Goal: Task Accomplishment & Management: Use online tool/utility

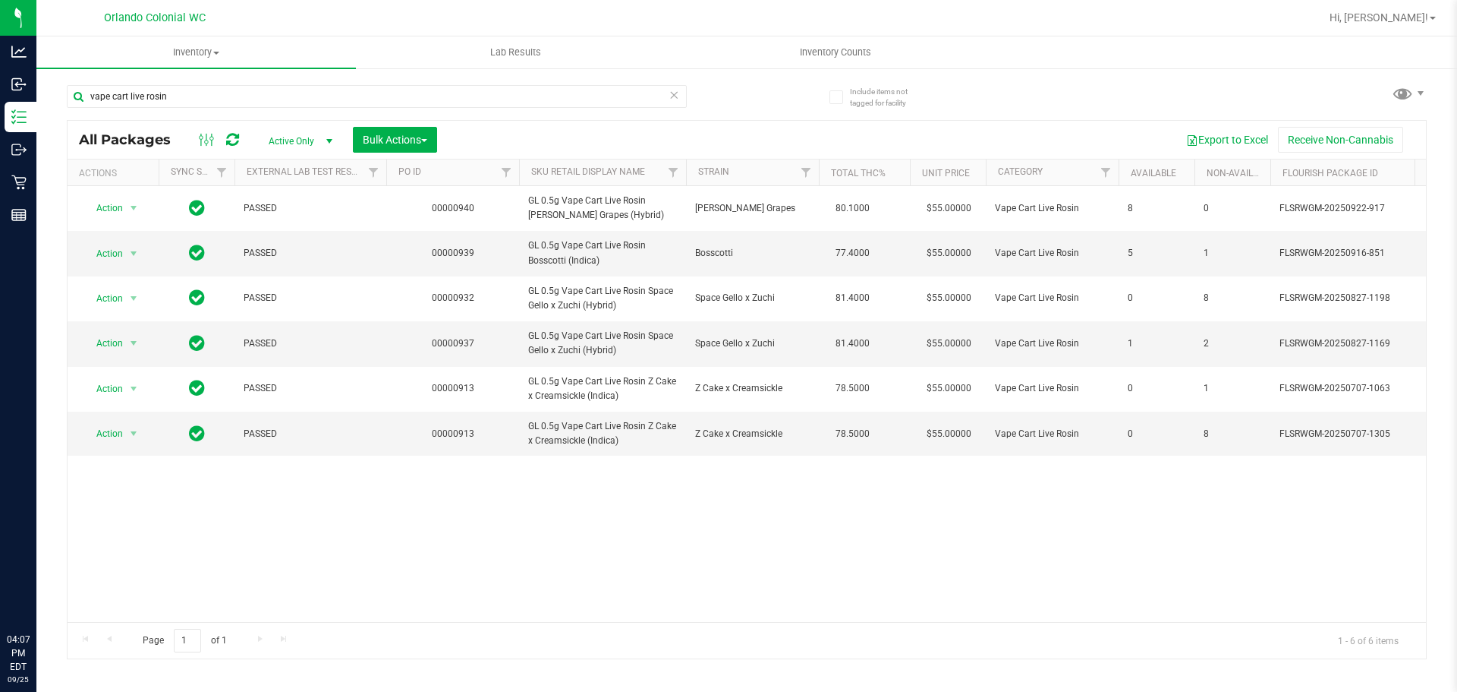
click at [518, 96] on input "vape cart live rosin" at bounding box center [377, 96] width 620 height 23
click at [516, 96] on input "vape cart live rosin" at bounding box center [377, 96] width 620 height 23
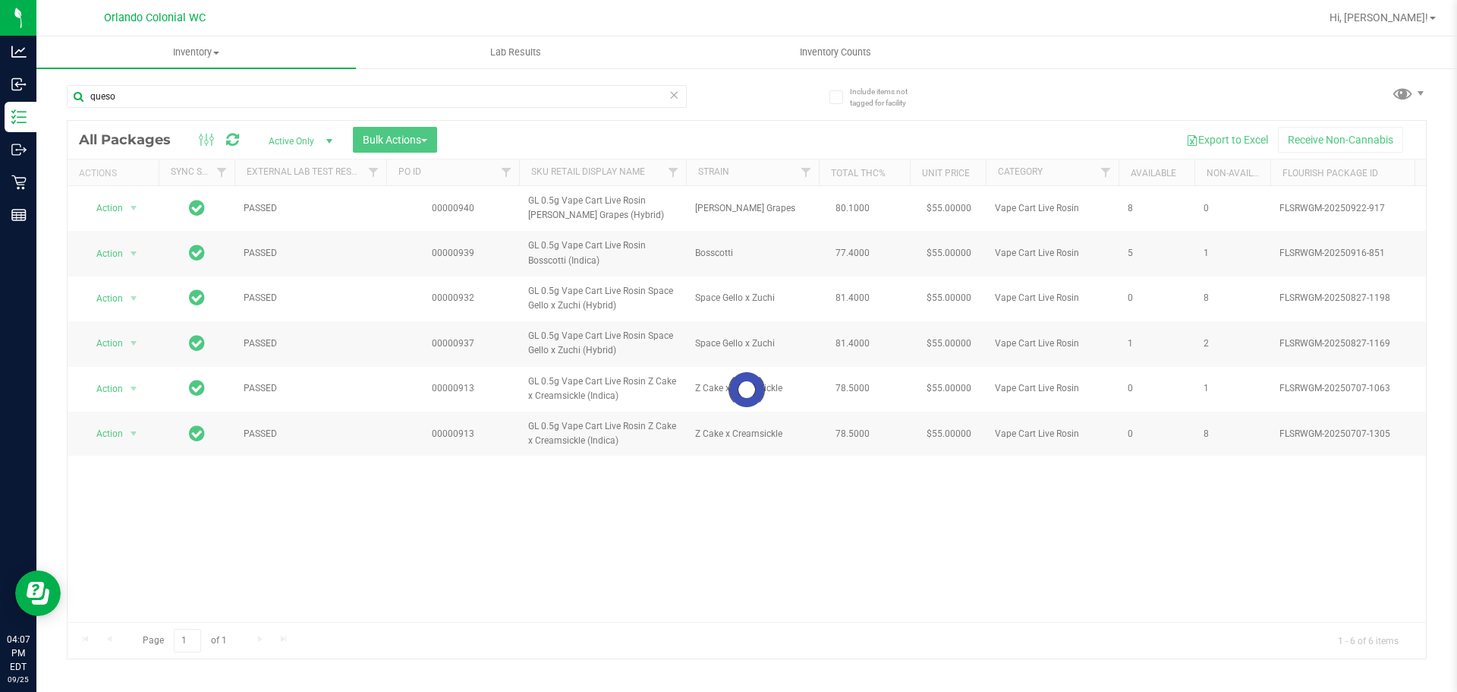
click at [1203, 615] on div at bounding box center [747, 389] width 1359 height 537
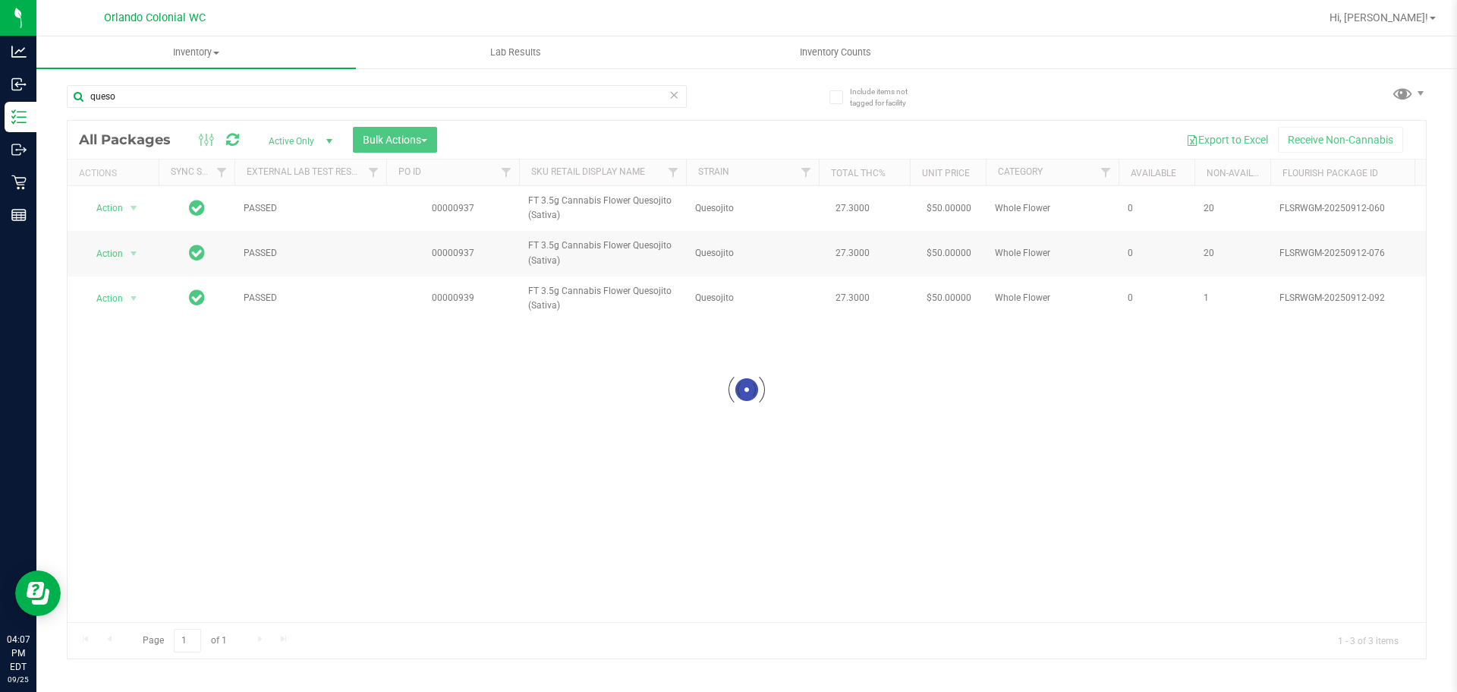
click at [1218, 615] on div at bounding box center [747, 389] width 1359 height 537
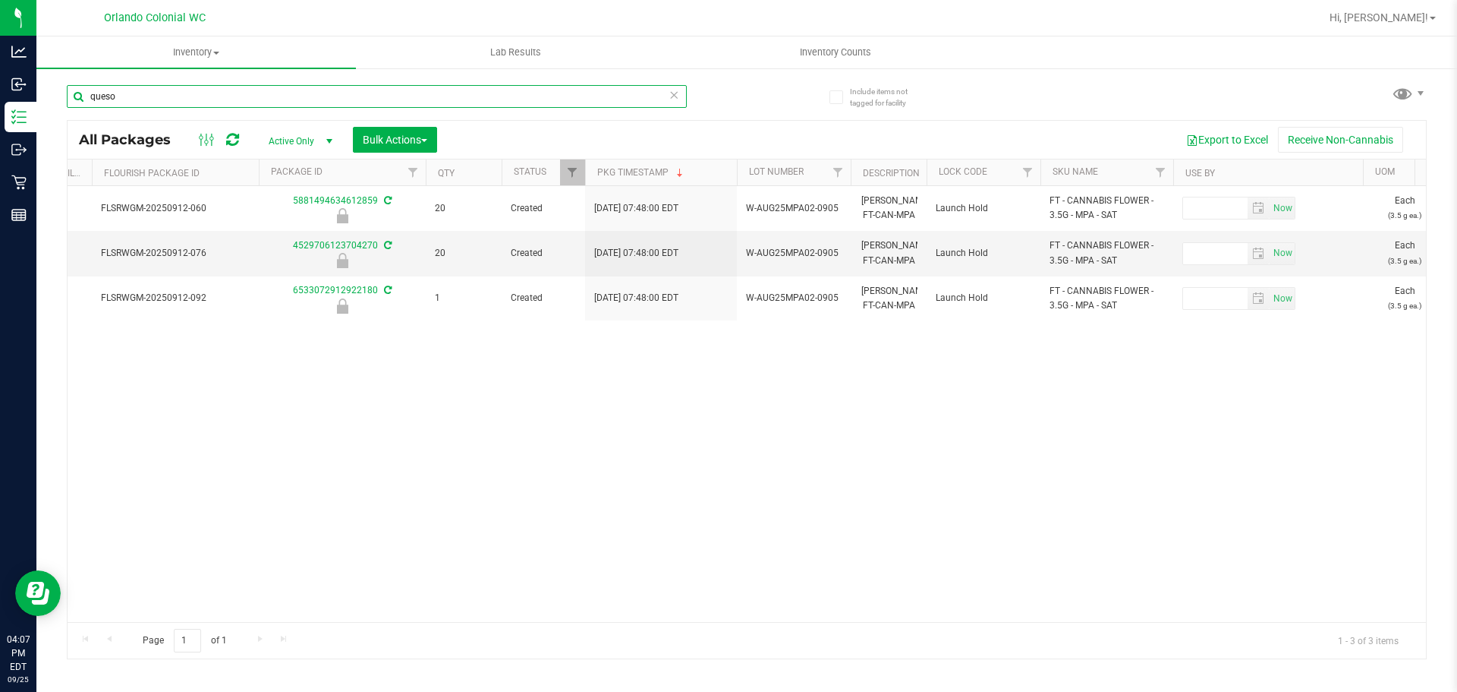
click at [446, 99] on input "queso" at bounding box center [377, 96] width 620 height 23
click at [443, 99] on input "queso" at bounding box center [377, 96] width 620 height 23
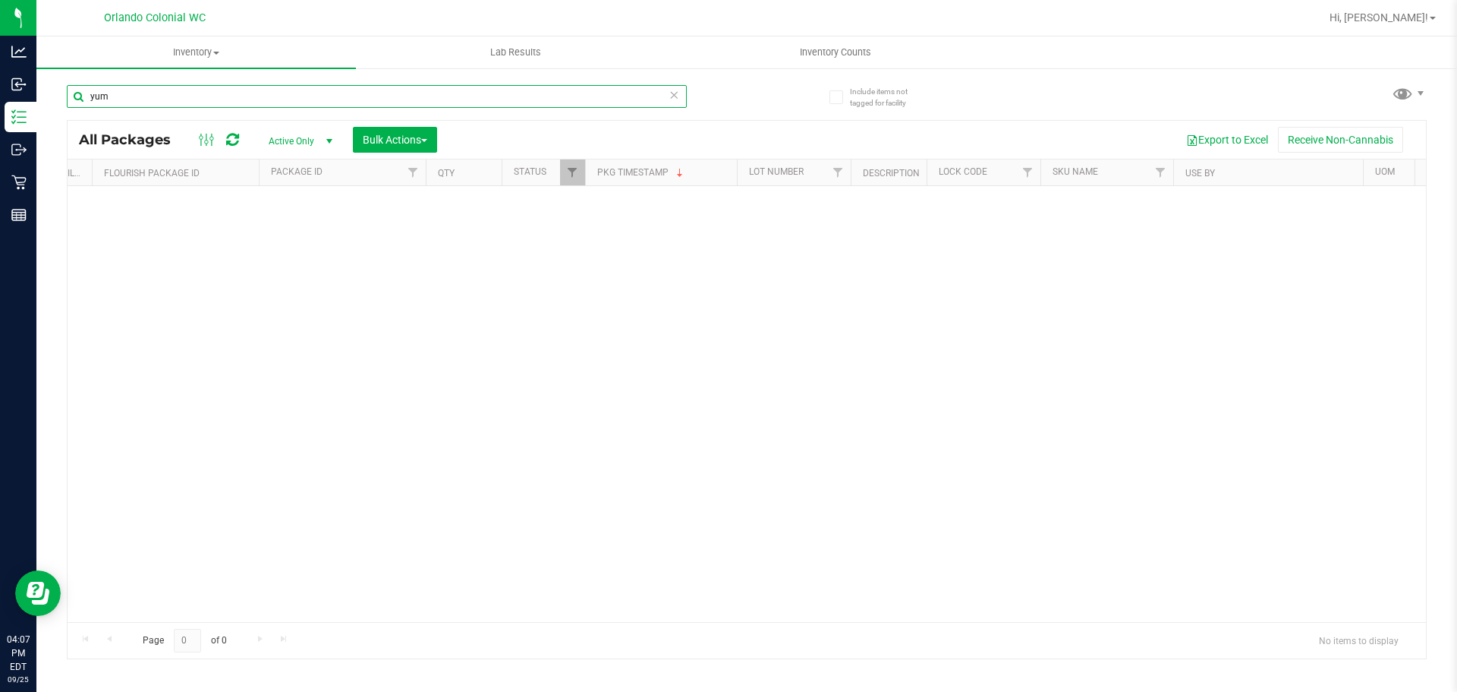
type input "yum"
click at [268, 136] on span "Active Only" at bounding box center [298, 141] width 84 height 21
click at [302, 229] on li "All" at bounding box center [297, 233] width 82 height 23
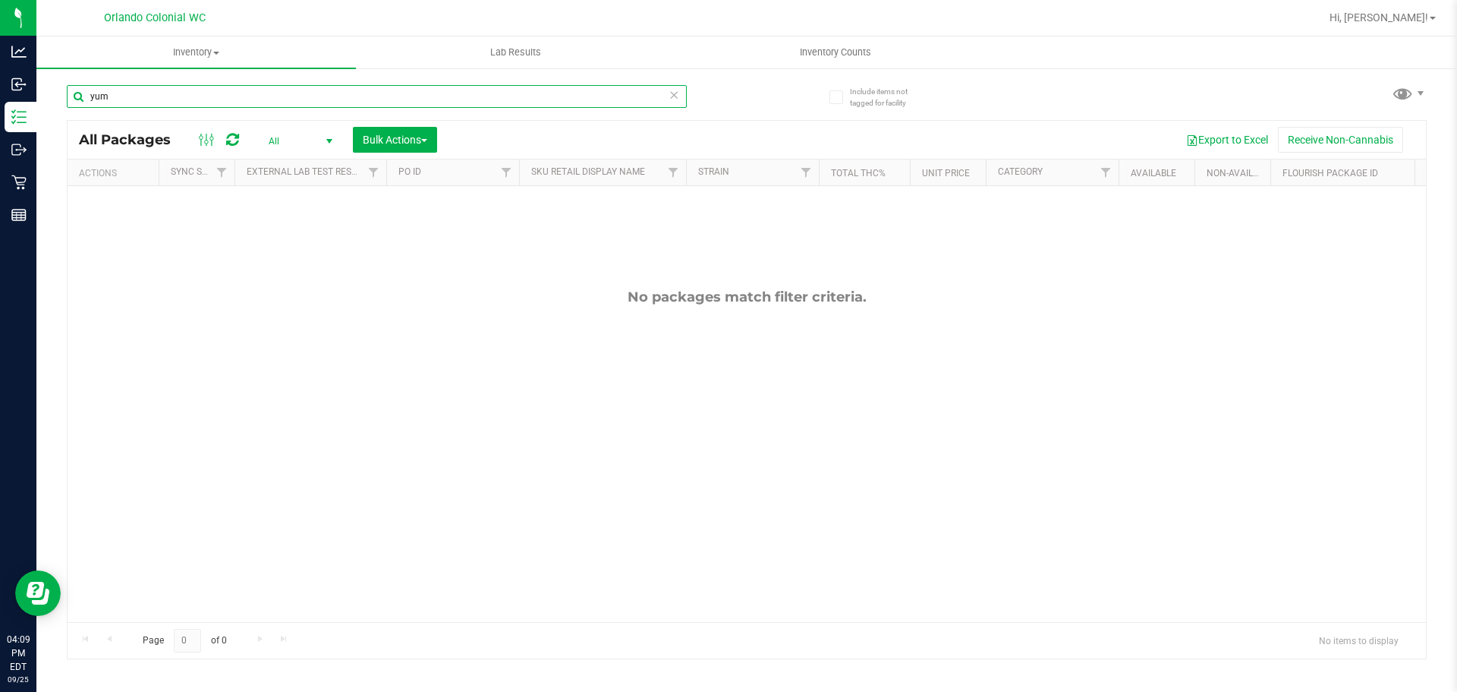
click at [577, 88] on input "yum" at bounding box center [377, 96] width 620 height 23
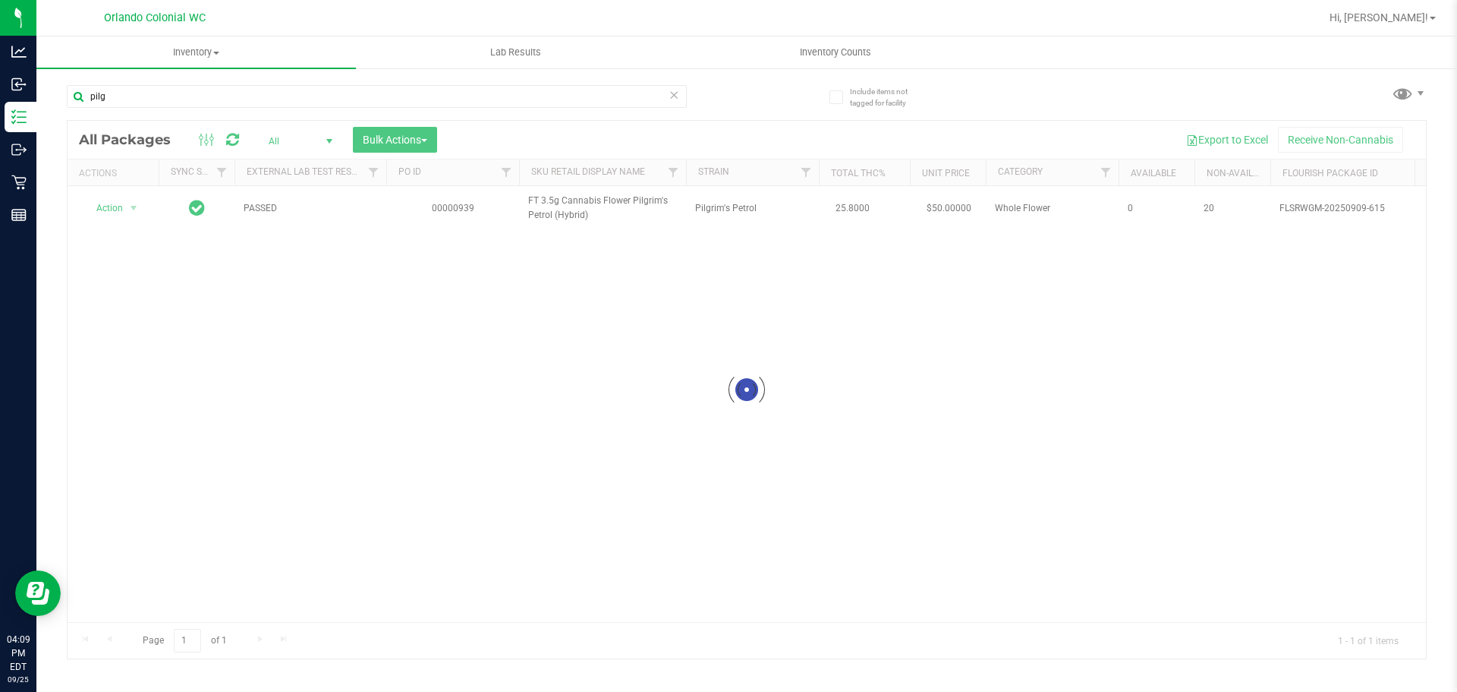
click at [1317, 613] on div at bounding box center [747, 389] width 1359 height 537
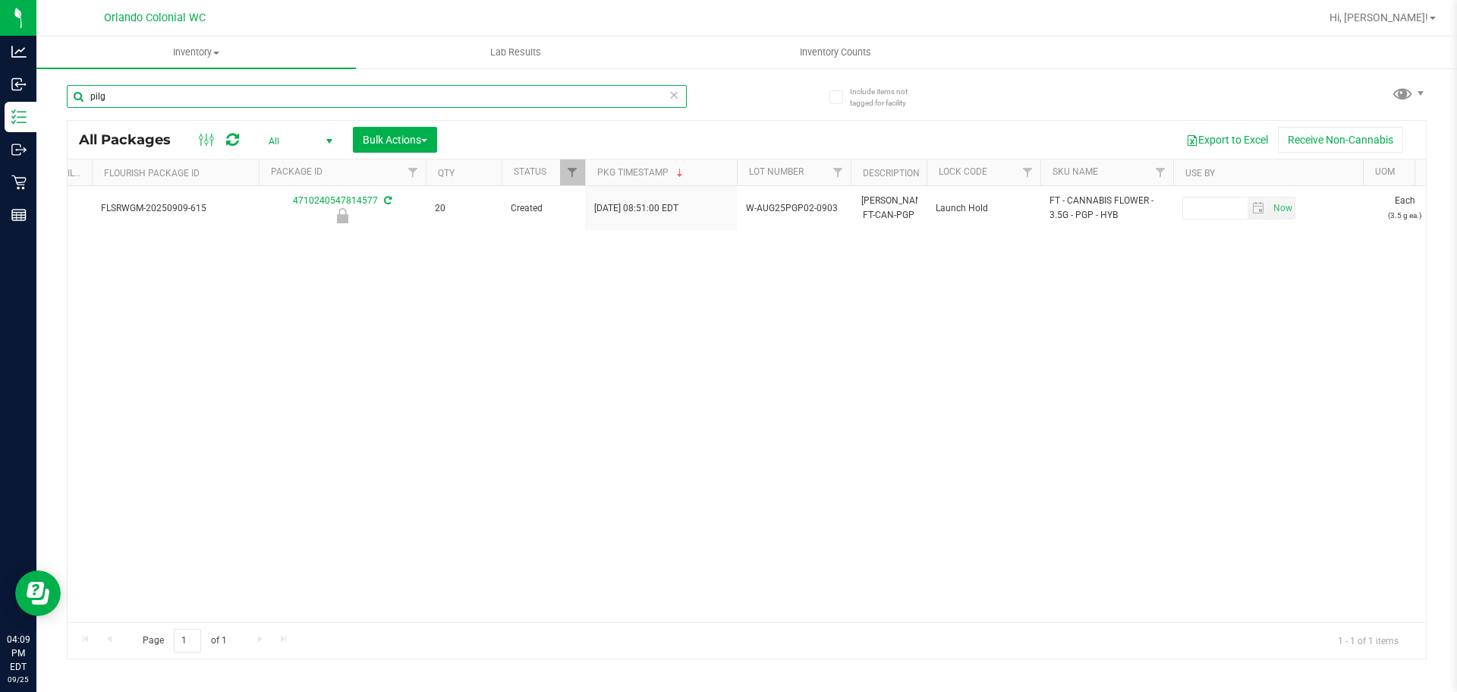
click at [332, 97] on input "pilg" at bounding box center [377, 96] width 620 height 23
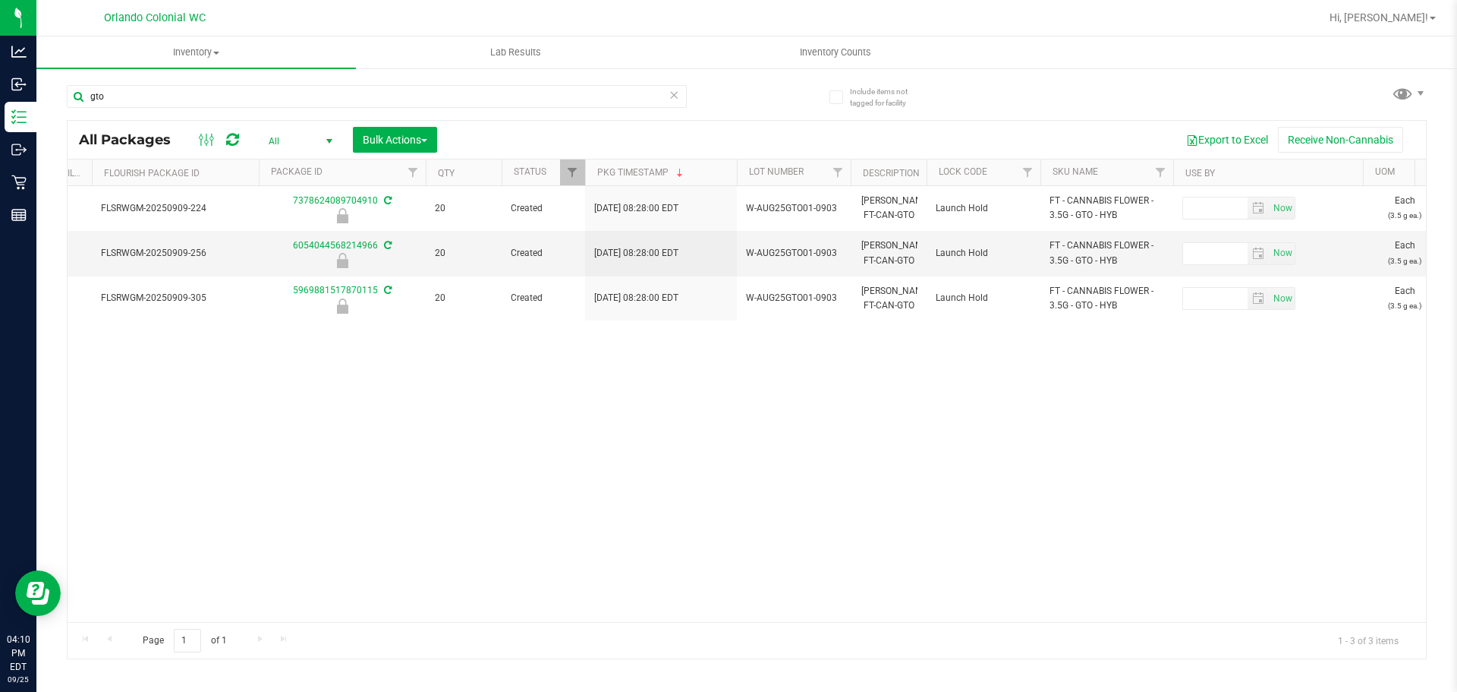
click at [596, 635] on div "Page 1 of 1 1 - 3 of 3 items" at bounding box center [747, 640] width 1359 height 36
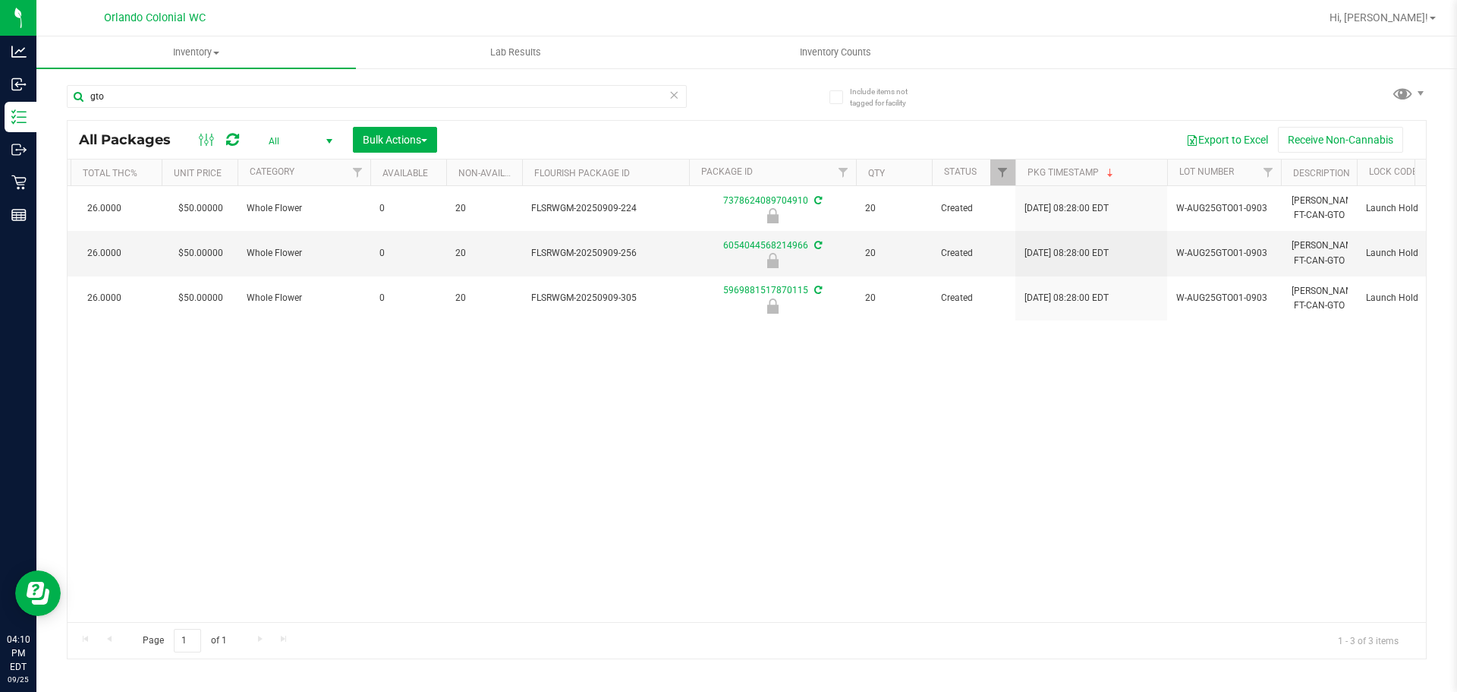
scroll to position [0, 1325]
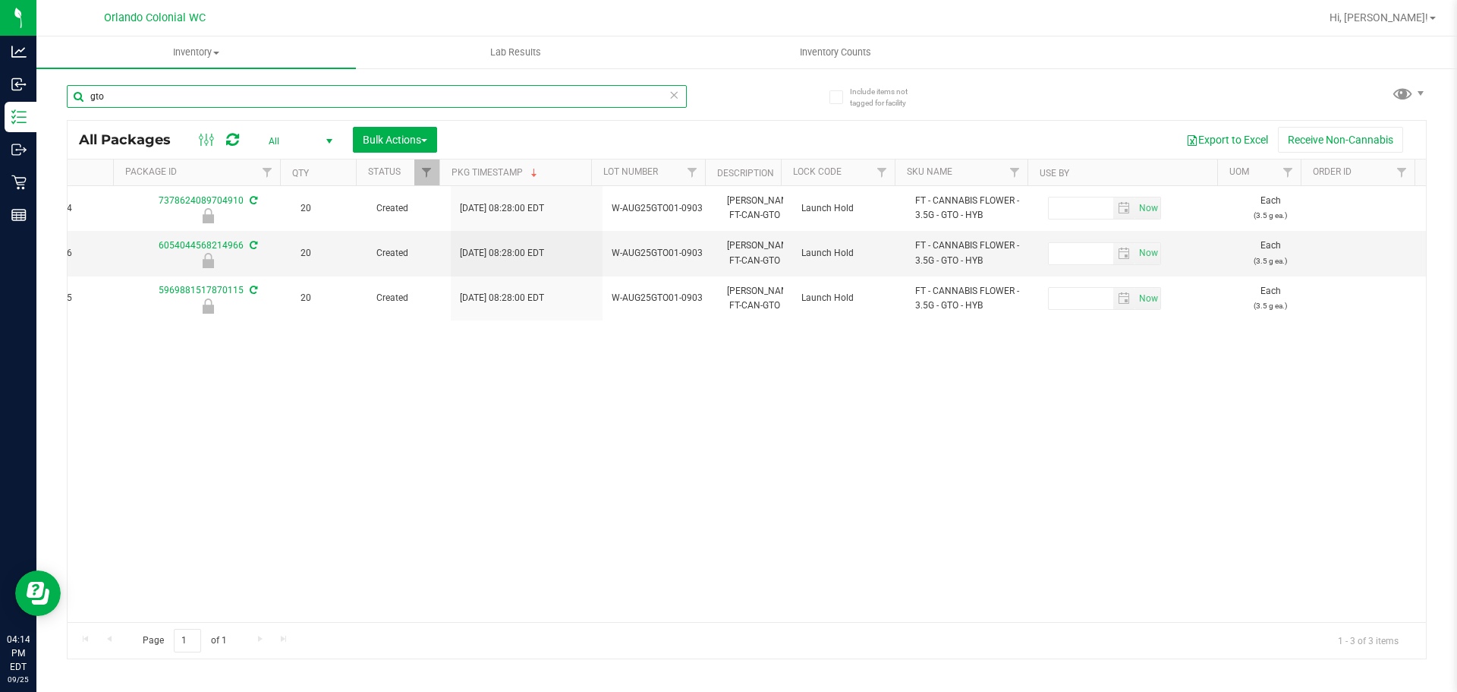
click at [576, 100] on input "gto" at bounding box center [377, 96] width 620 height 23
type input "golden"
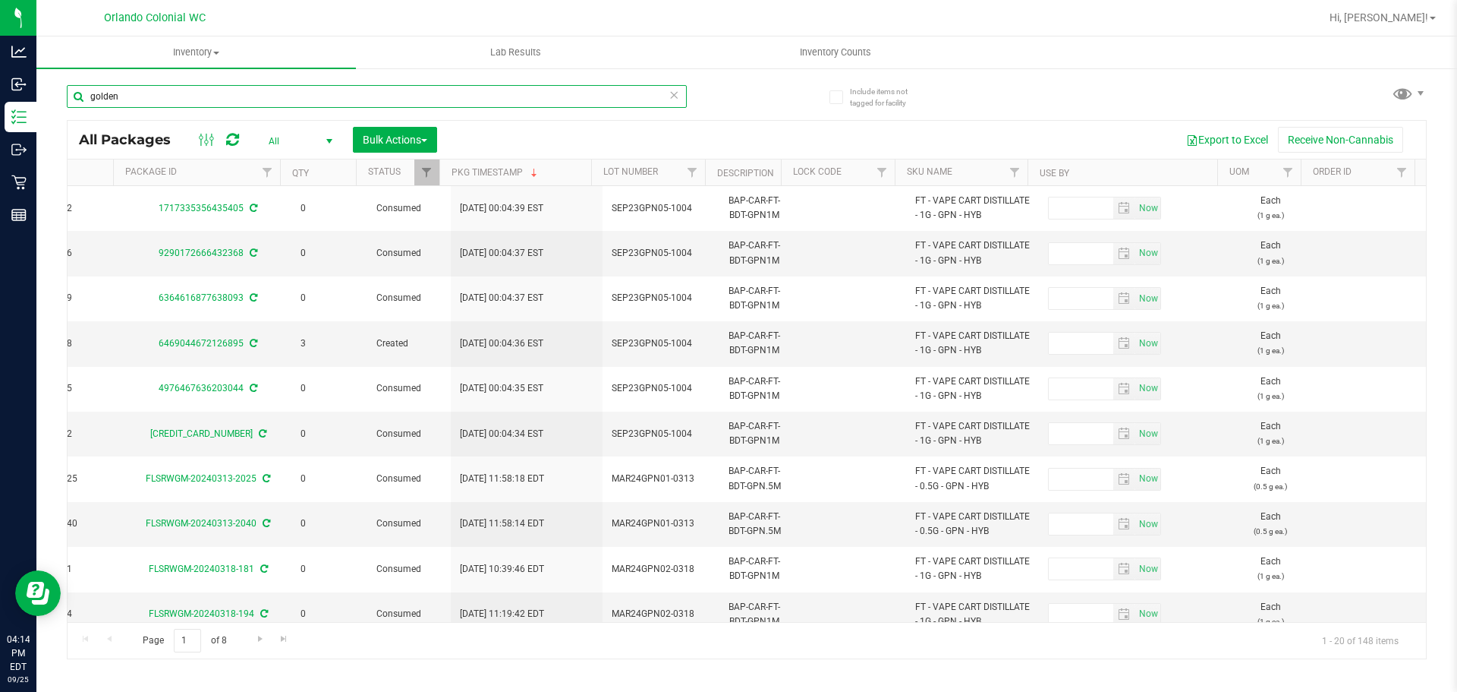
scroll to position [0, 146]
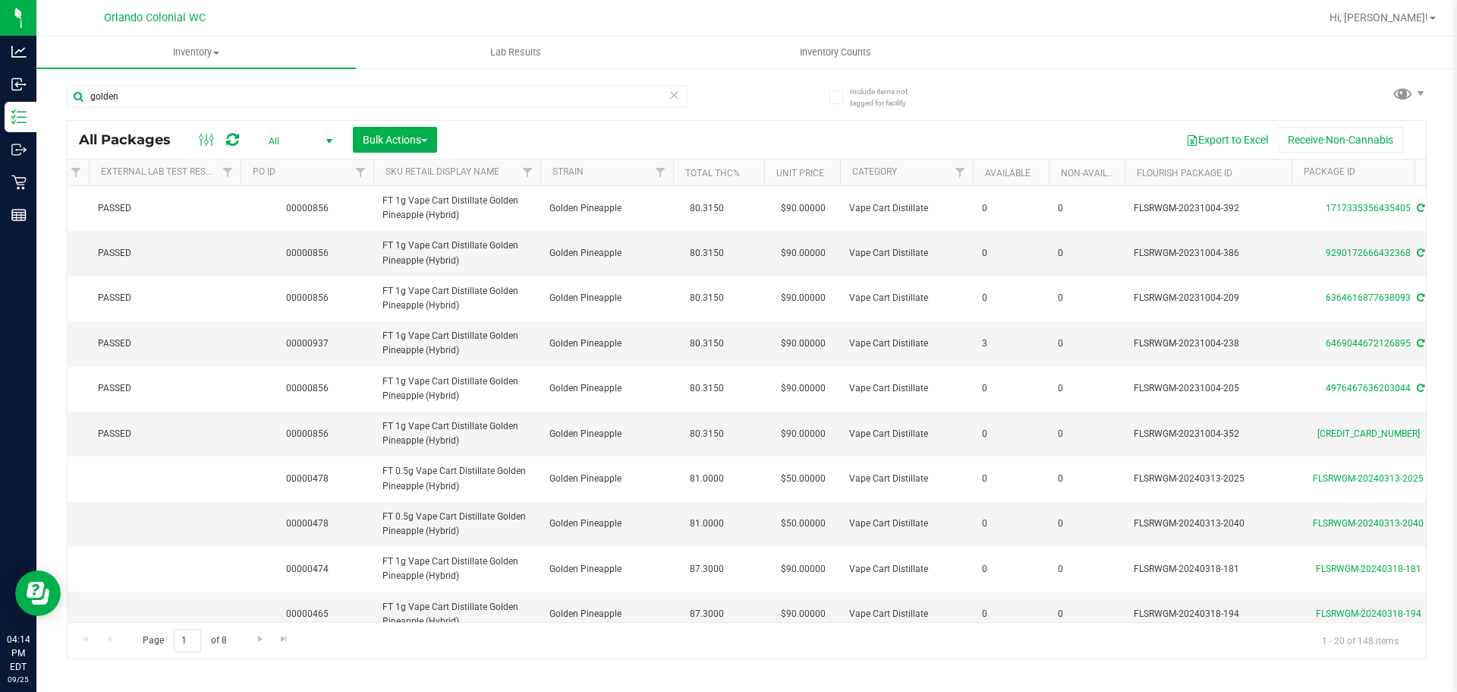
click at [310, 115] on div "golden" at bounding box center [377, 102] width 620 height 35
click at [307, 132] on span "All" at bounding box center [298, 141] width 84 height 21
click at [303, 172] on li "Active Only" at bounding box center [297, 165] width 82 height 23
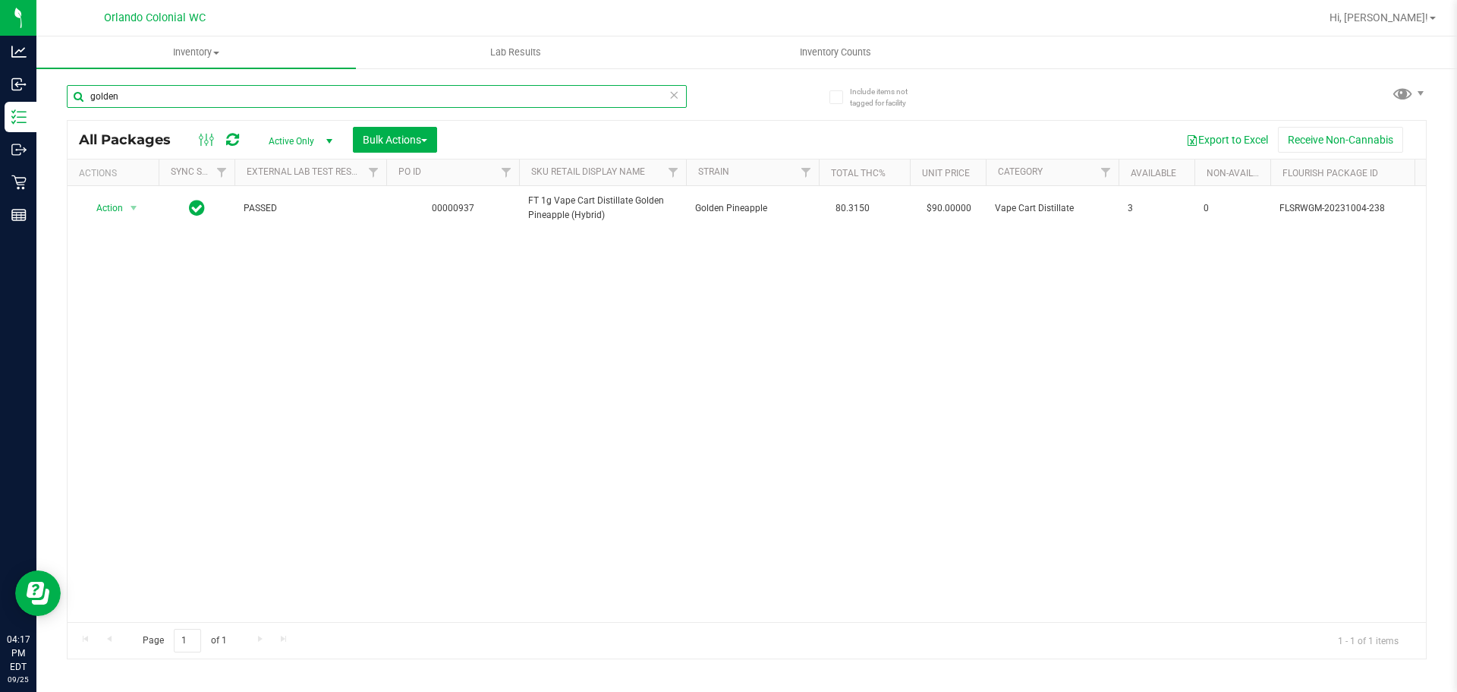
click at [667, 95] on input "golden" at bounding box center [377, 96] width 620 height 23
drag, startPoint x: 666, startPoint y: 96, endPoint x: 676, endPoint y: 99, distance: 9.6
click at [671, 97] on div "golden" at bounding box center [377, 96] width 620 height 23
click at [676, 99] on icon at bounding box center [674, 94] width 11 height 18
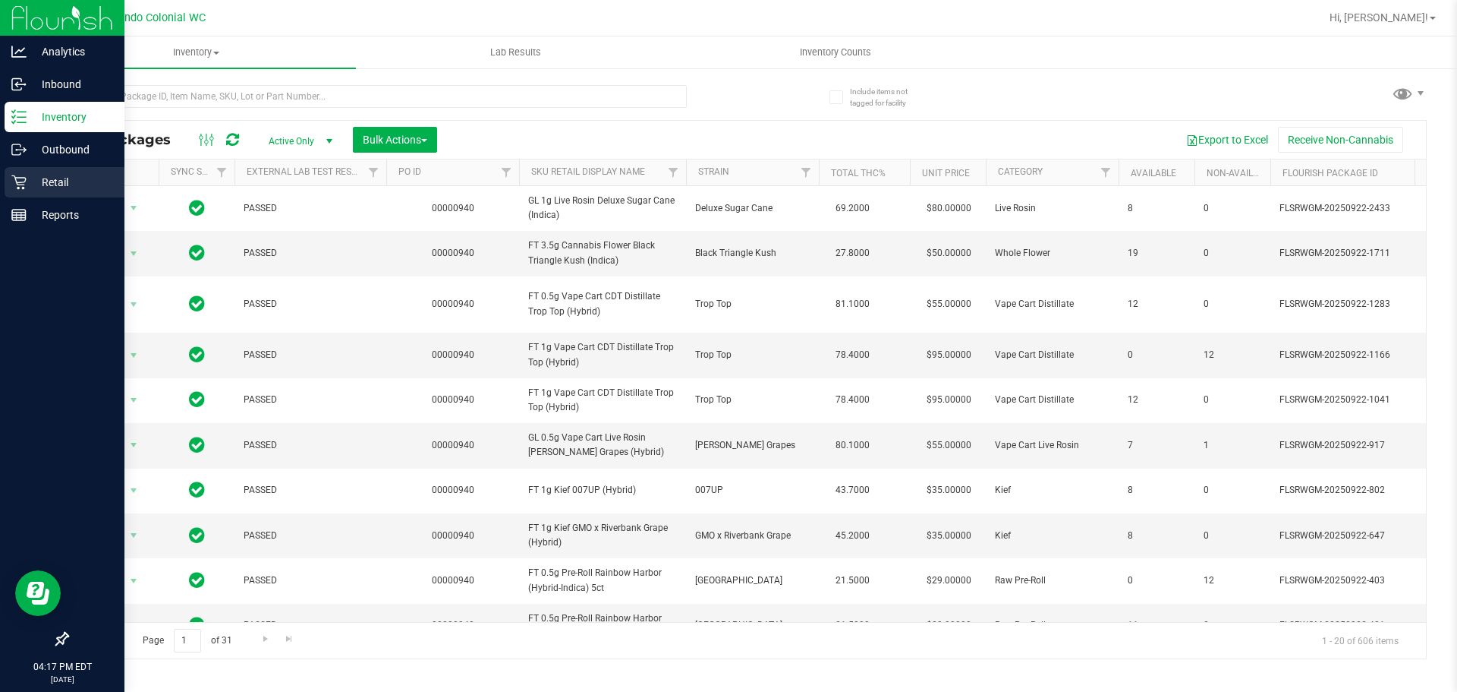
click at [16, 181] on icon at bounding box center [18, 182] width 14 height 14
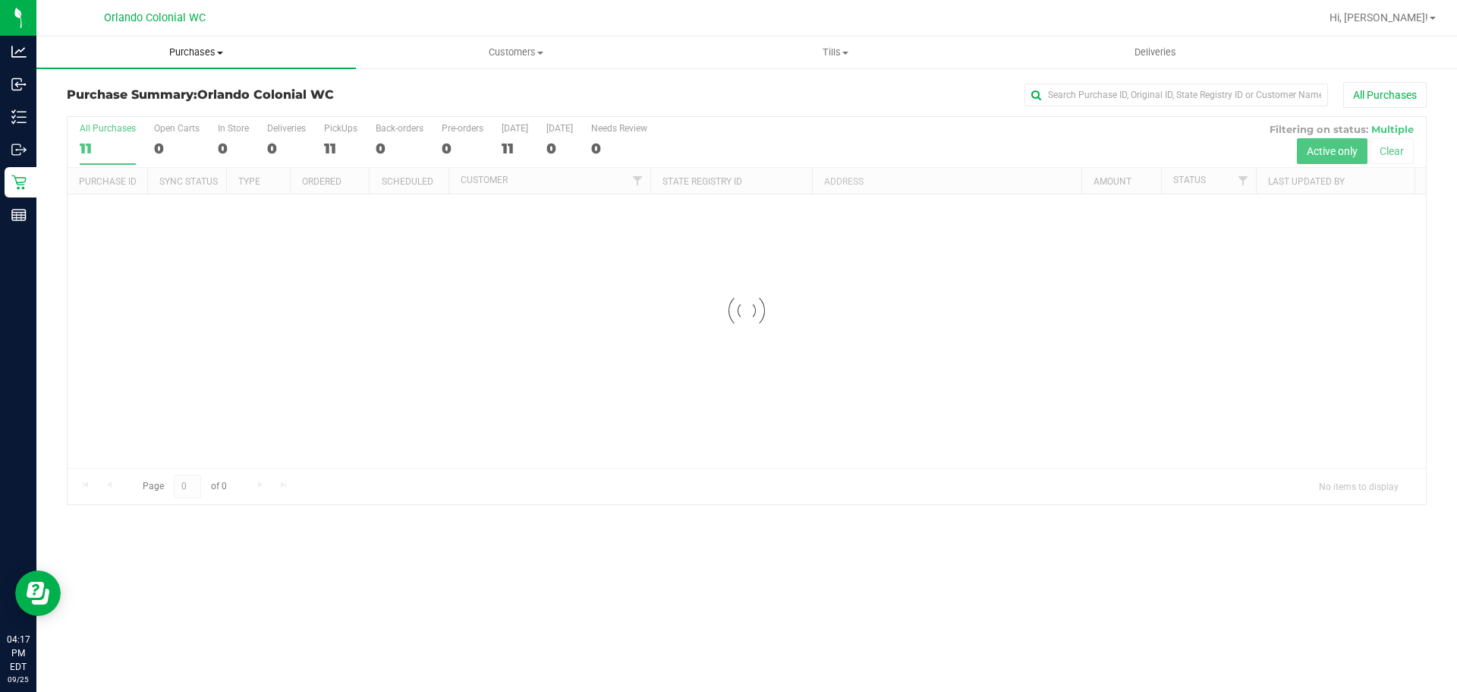
click at [195, 43] on uib-tab-heading "Purchases Summary of purchases Fulfillment All purchases" at bounding box center [196, 52] width 320 height 32
click at [140, 119] on li "All purchases" at bounding box center [196, 128] width 320 height 18
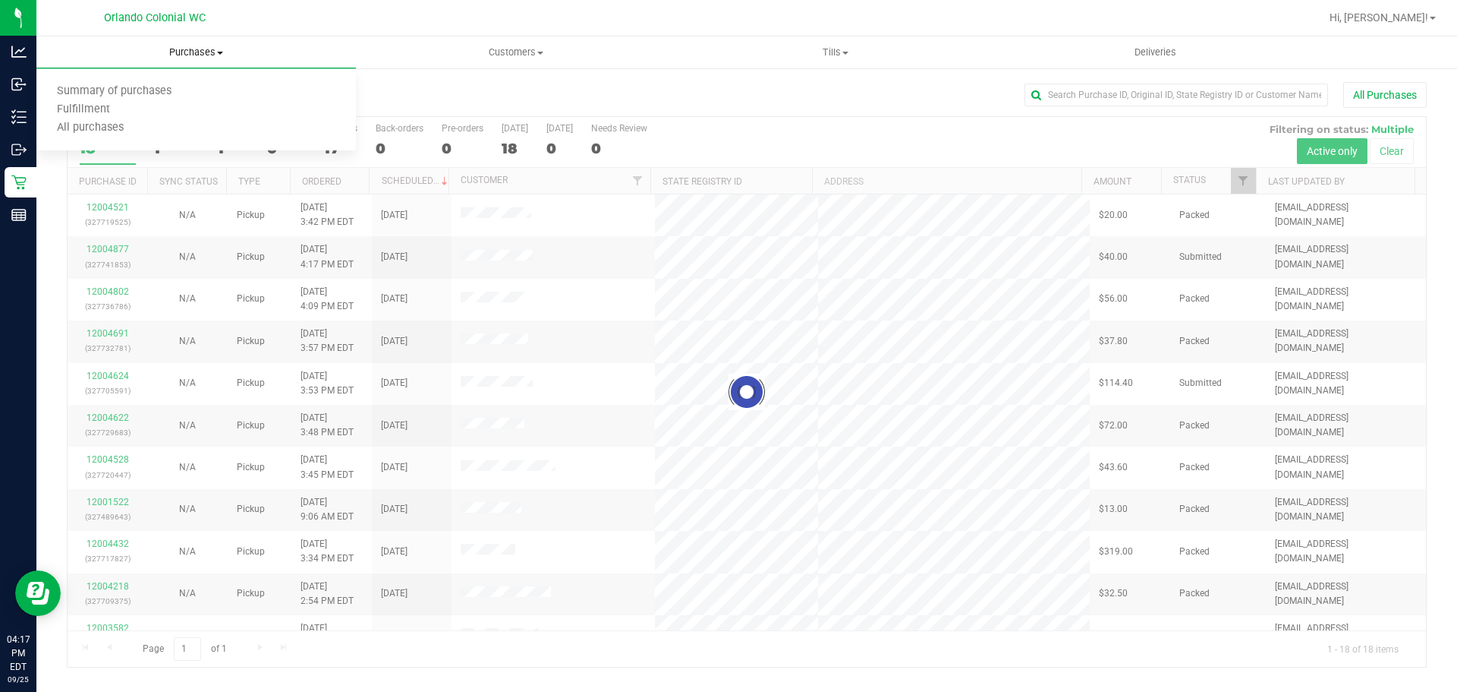
click at [177, 52] on span "Purchases" at bounding box center [196, 53] width 320 height 14
click at [206, 49] on span "Purchases" at bounding box center [196, 53] width 320 height 14
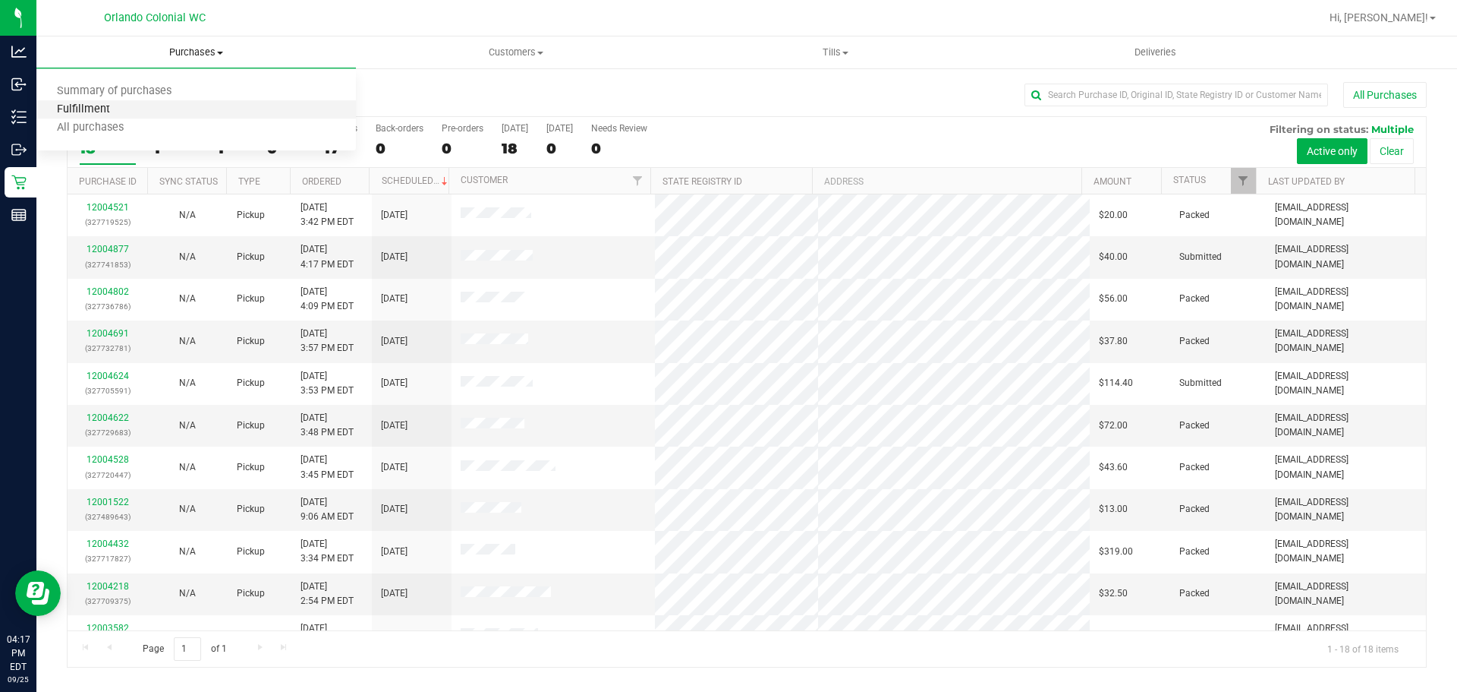
click at [120, 114] on span "Fulfillment" at bounding box center [83, 109] width 94 height 13
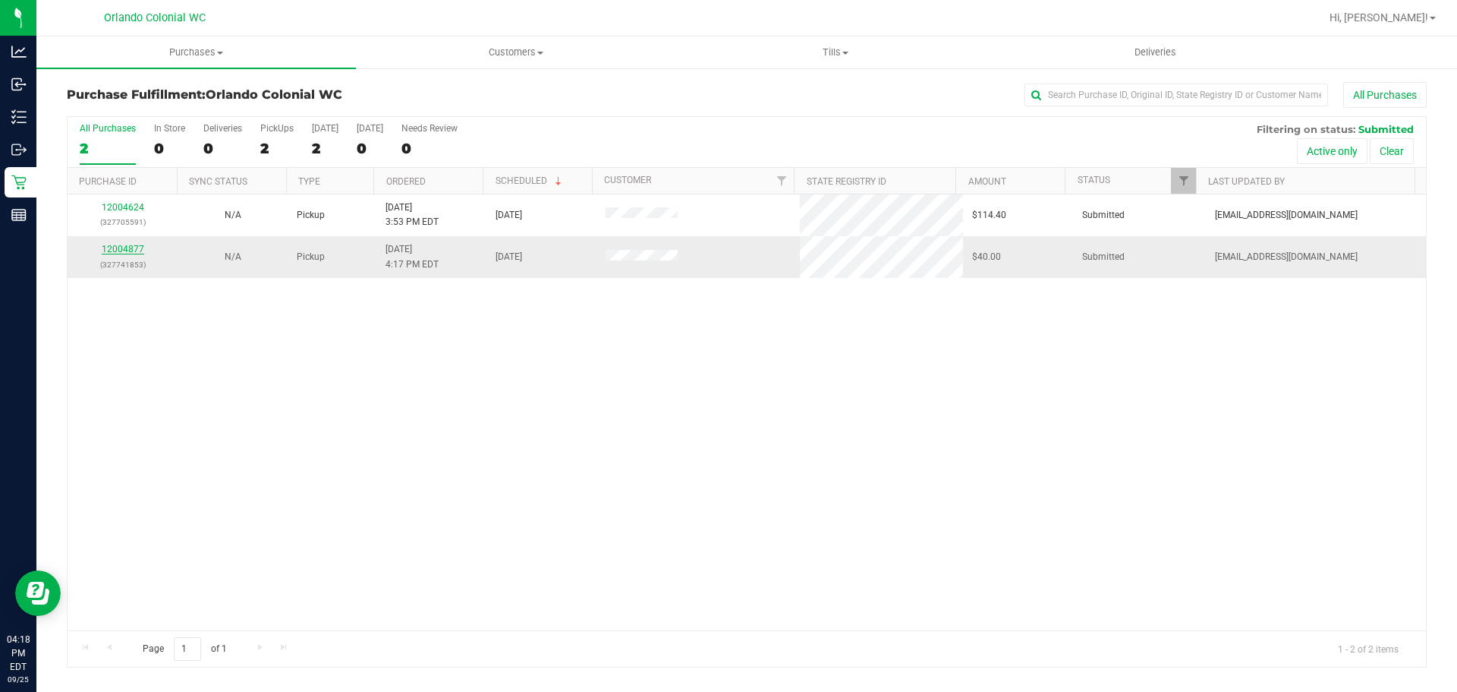
click at [121, 245] on link "12004877" at bounding box center [123, 249] width 43 height 11
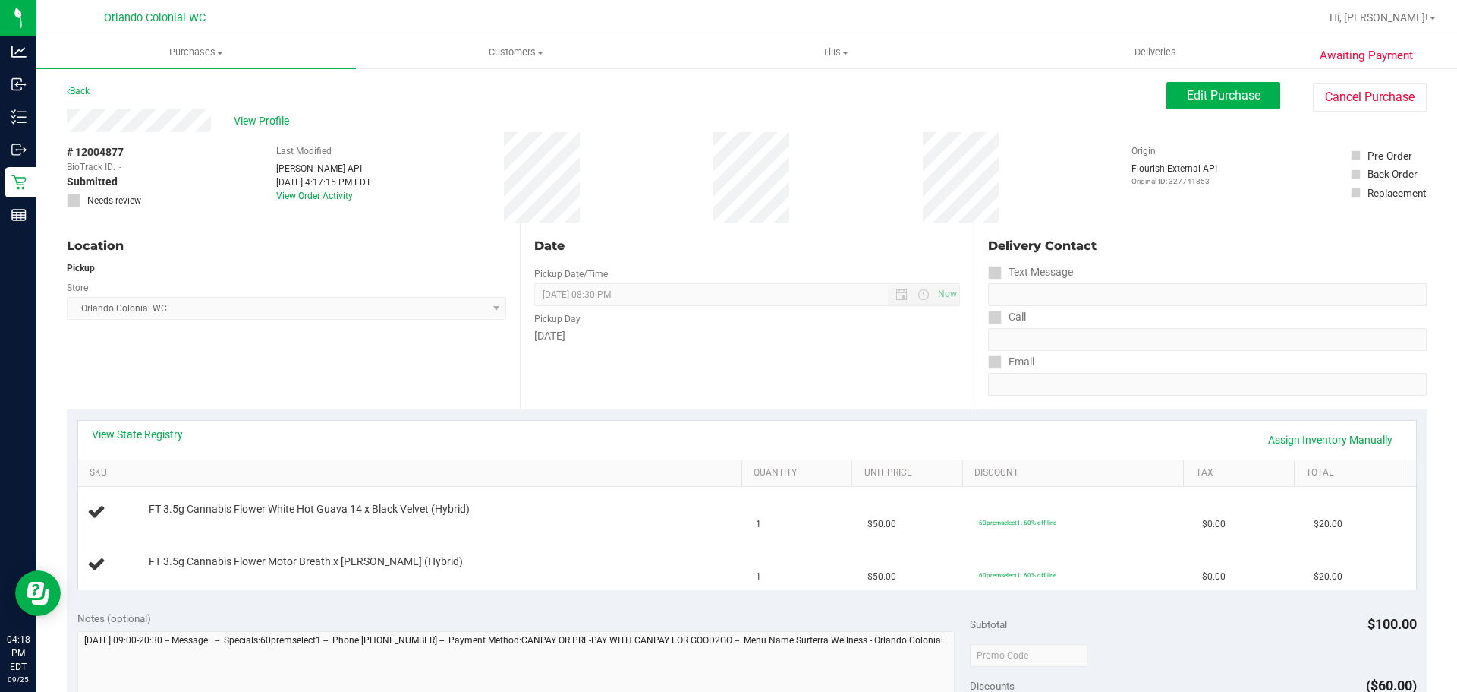
click at [89, 92] on link "Back" at bounding box center [78, 91] width 23 height 11
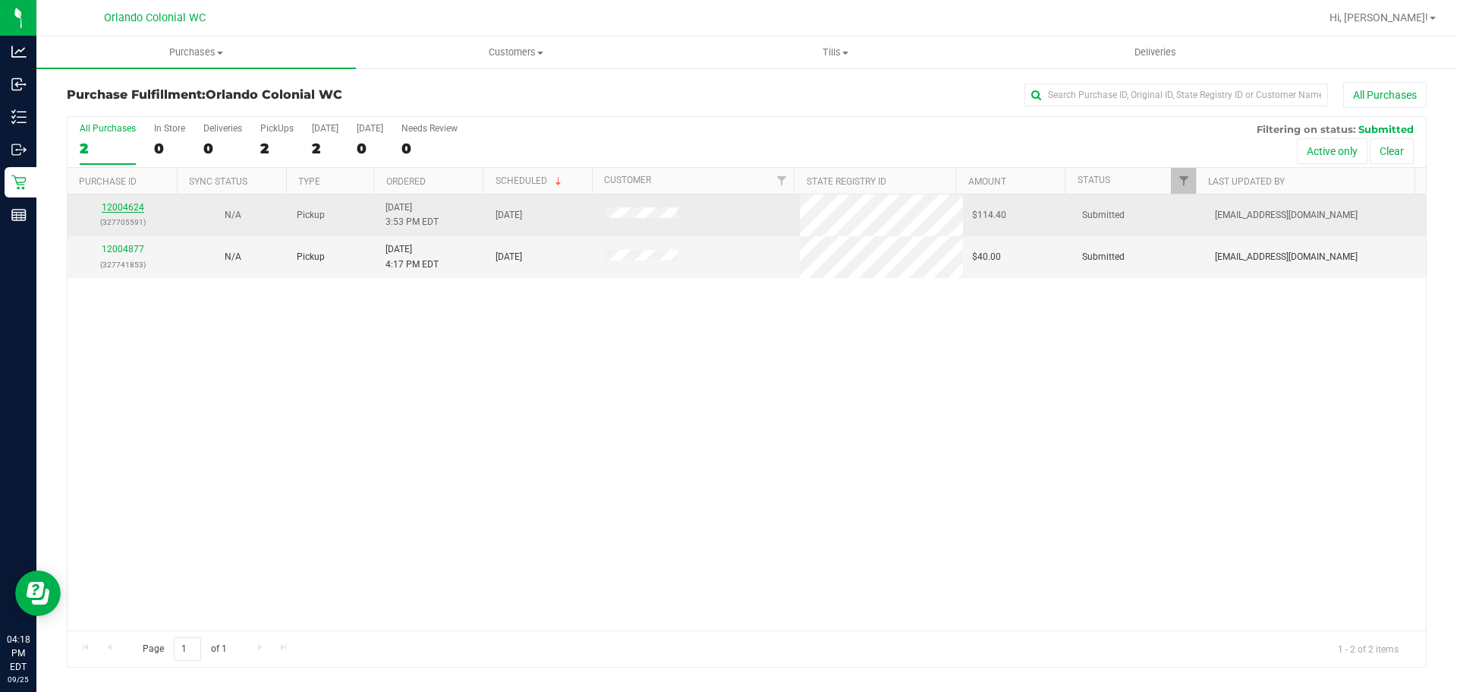
click at [134, 212] on link "12004624" at bounding box center [123, 207] width 43 height 11
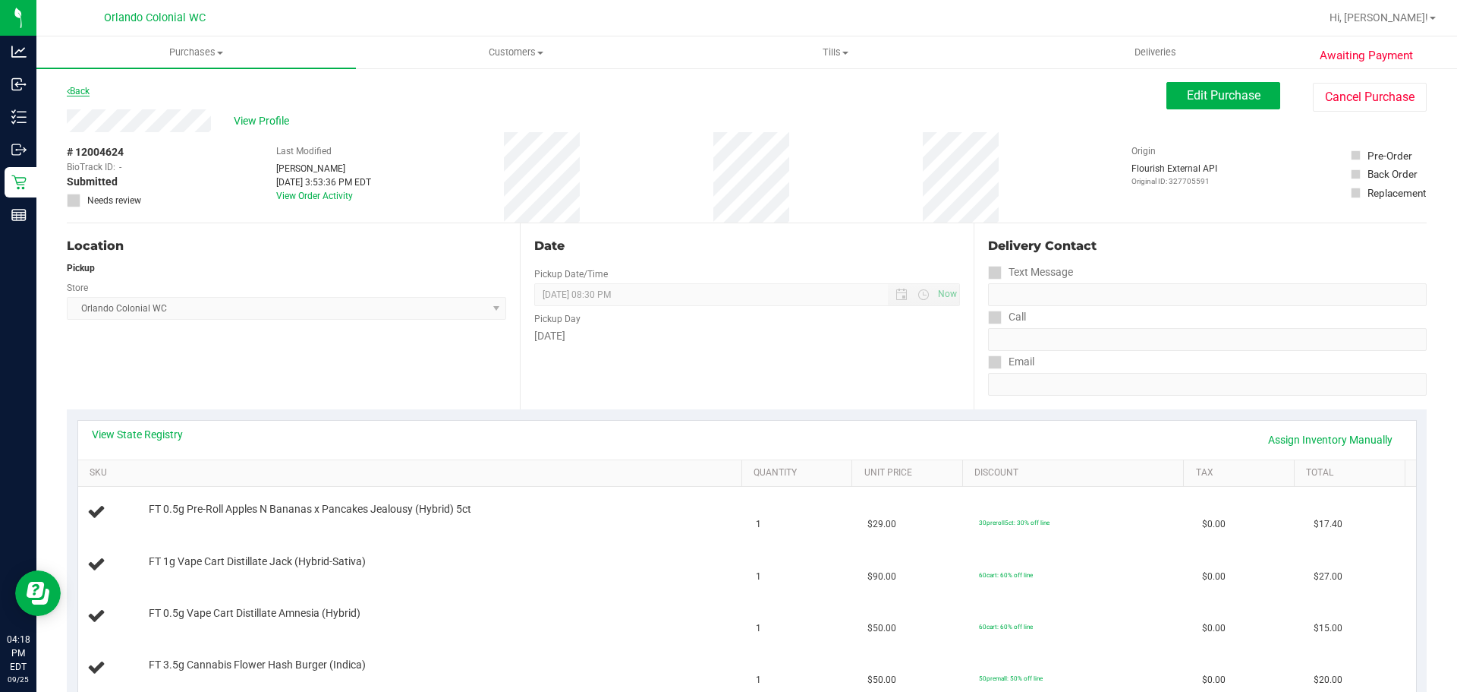
click at [86, 90] on link "Back" at bounding box center [78, 91] width 23 height 11
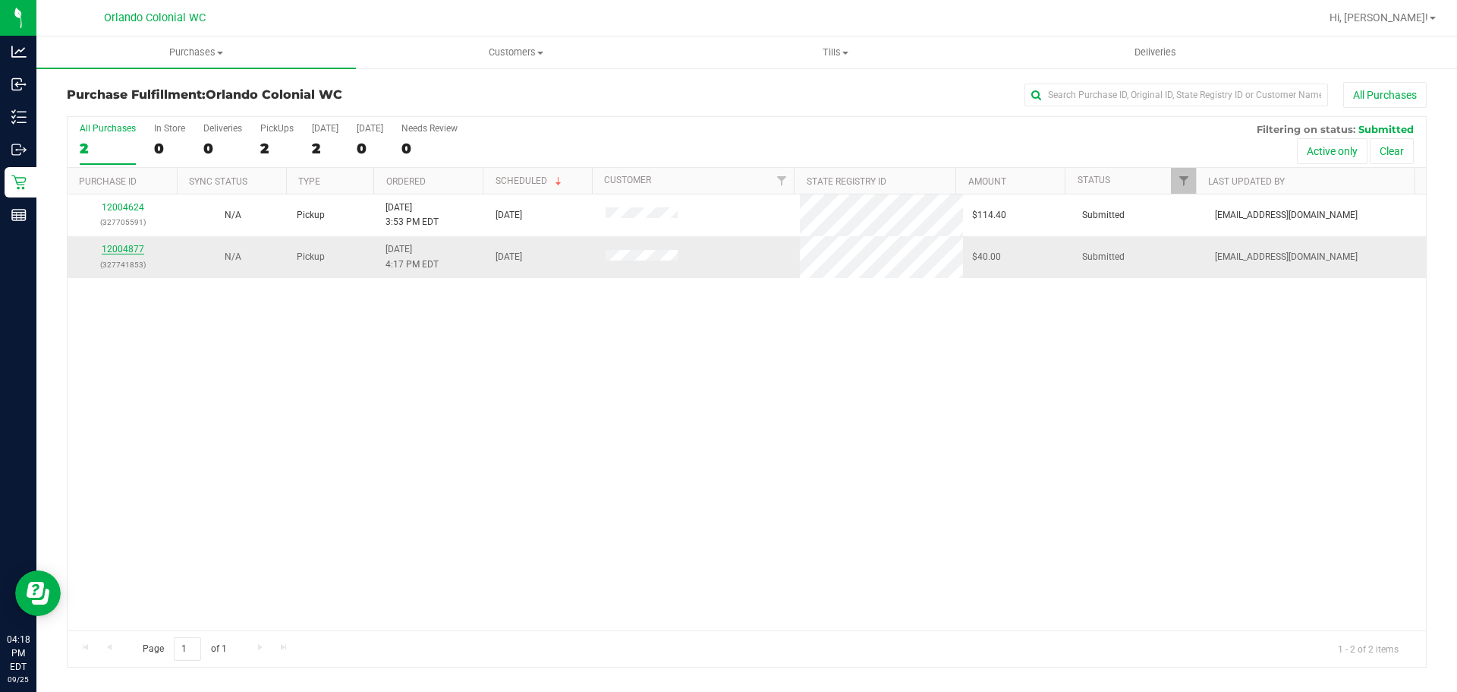
click at [133, 251] on link "12004877" at bounding box center [123, 249] width 43 height 11
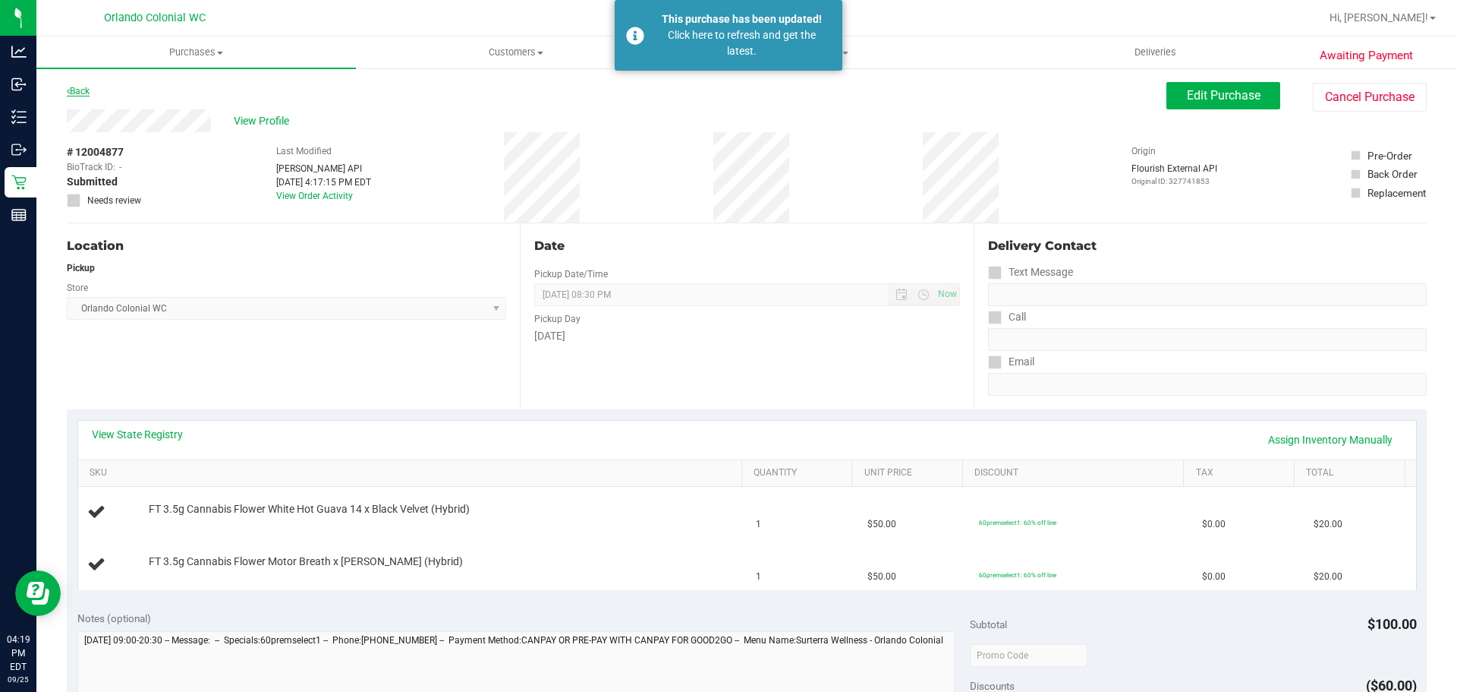
click at [78, 89] on link "Back" at bounding box center [78, 91] width 23 height 11
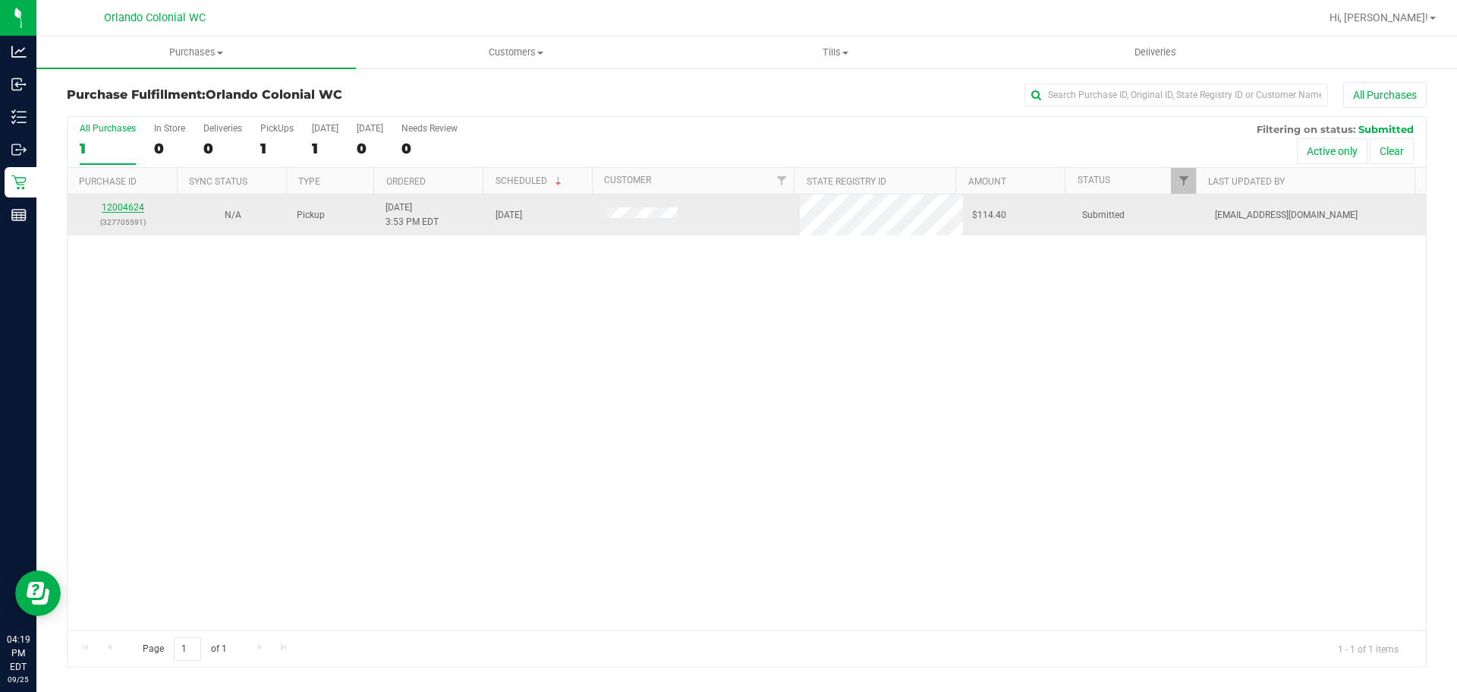
click at [118, 203] on link "12004624" at bounding box center [123, 207] width 43 height 11
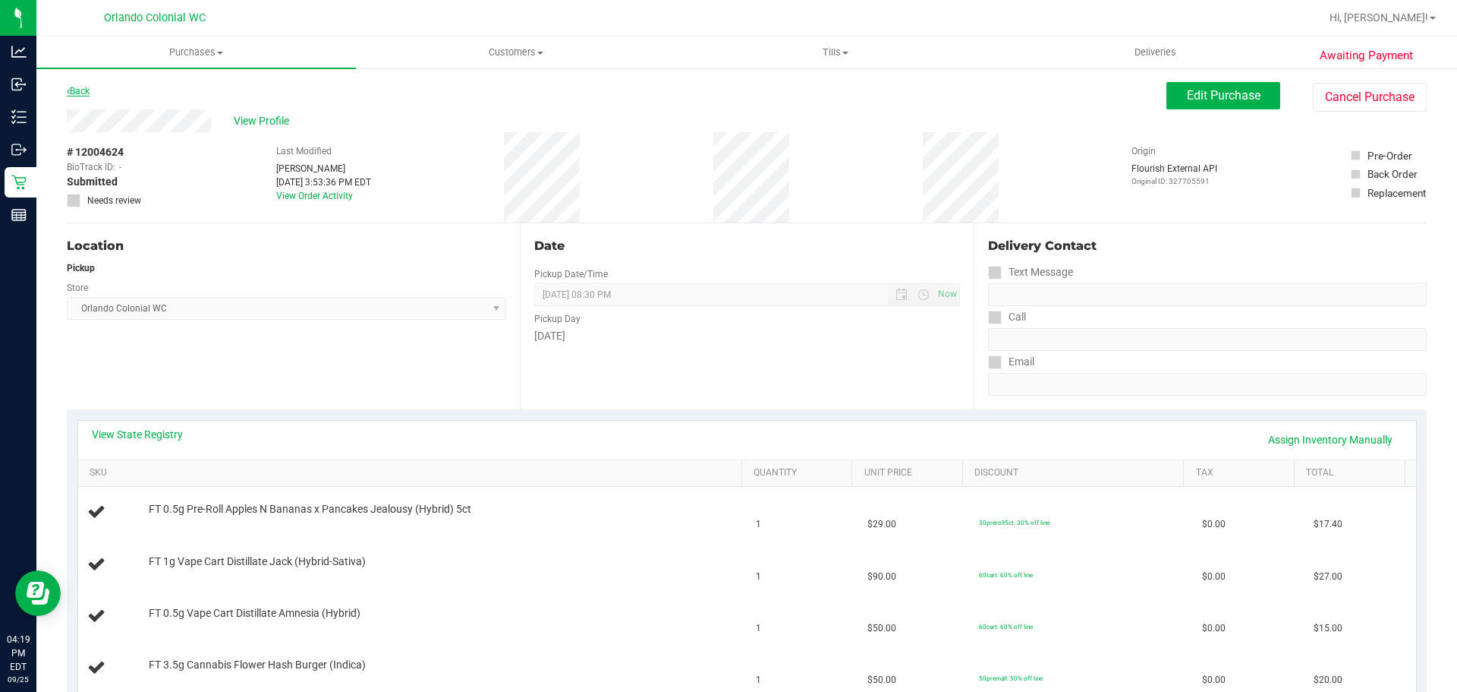
click at [80, 90] on link "Back" at bounding box center [78, 91] width 23 height 11
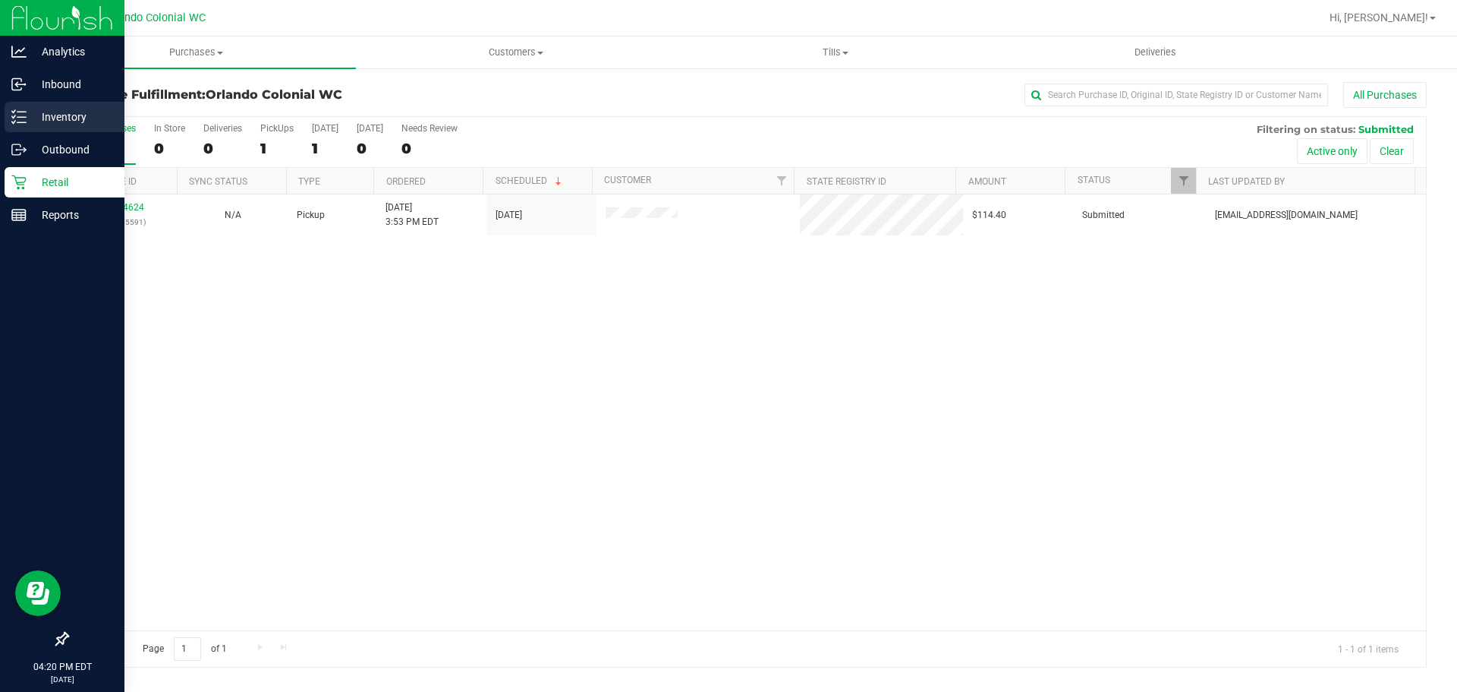
click at [15, 115] on icon at bounding box center [18, 116] width 15 height 15
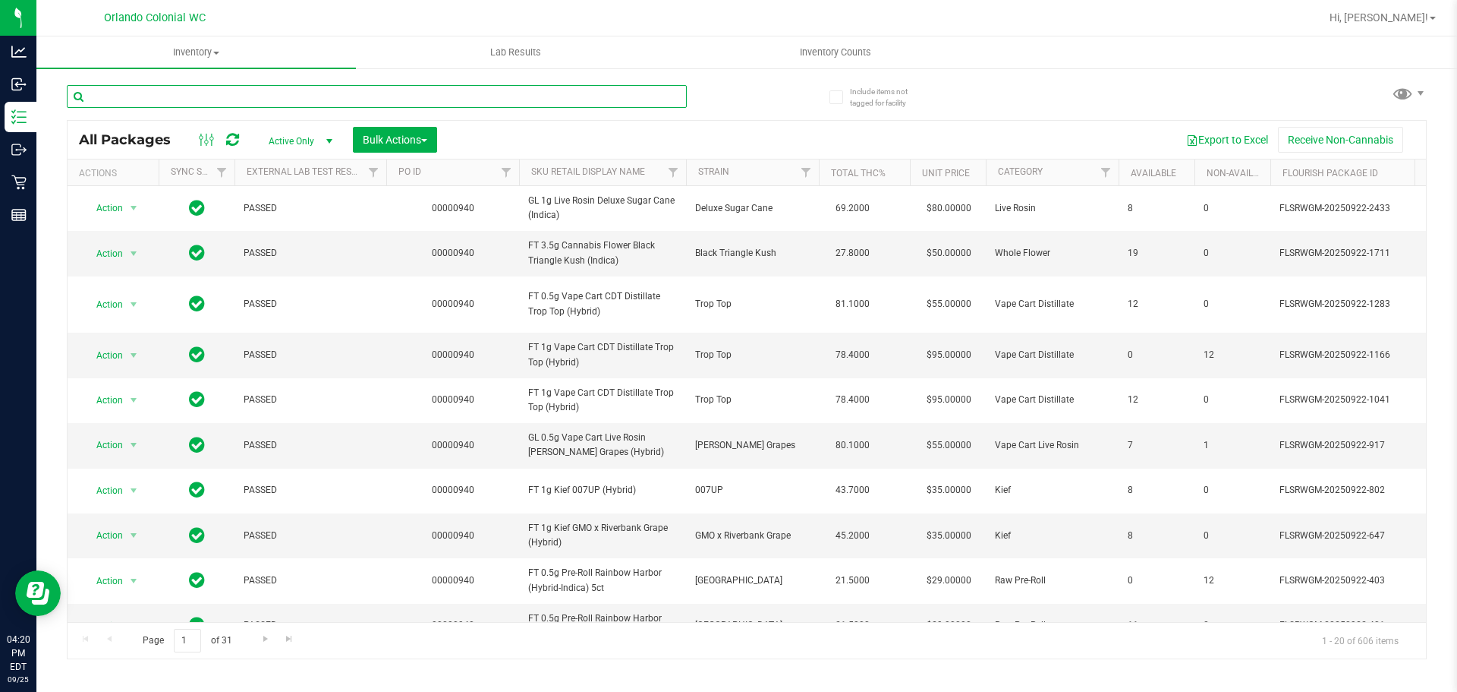
click at [307, 92] on input "text" at bounding box center [377, 96] width 620 height 23
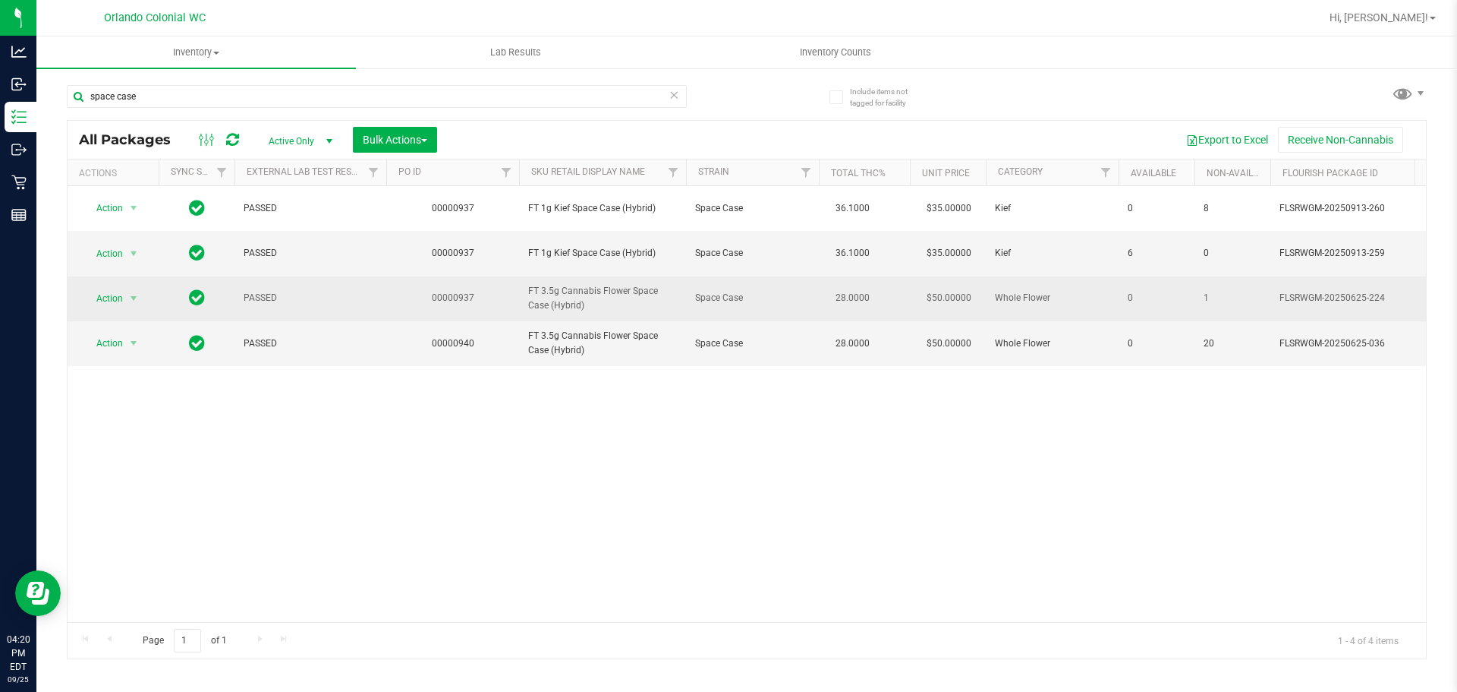
click at [603, 288] on span "FT 3.5g Cannabis Flower Space Case (Hybrid)" at bounding box center [602, 298] width 149 height 29
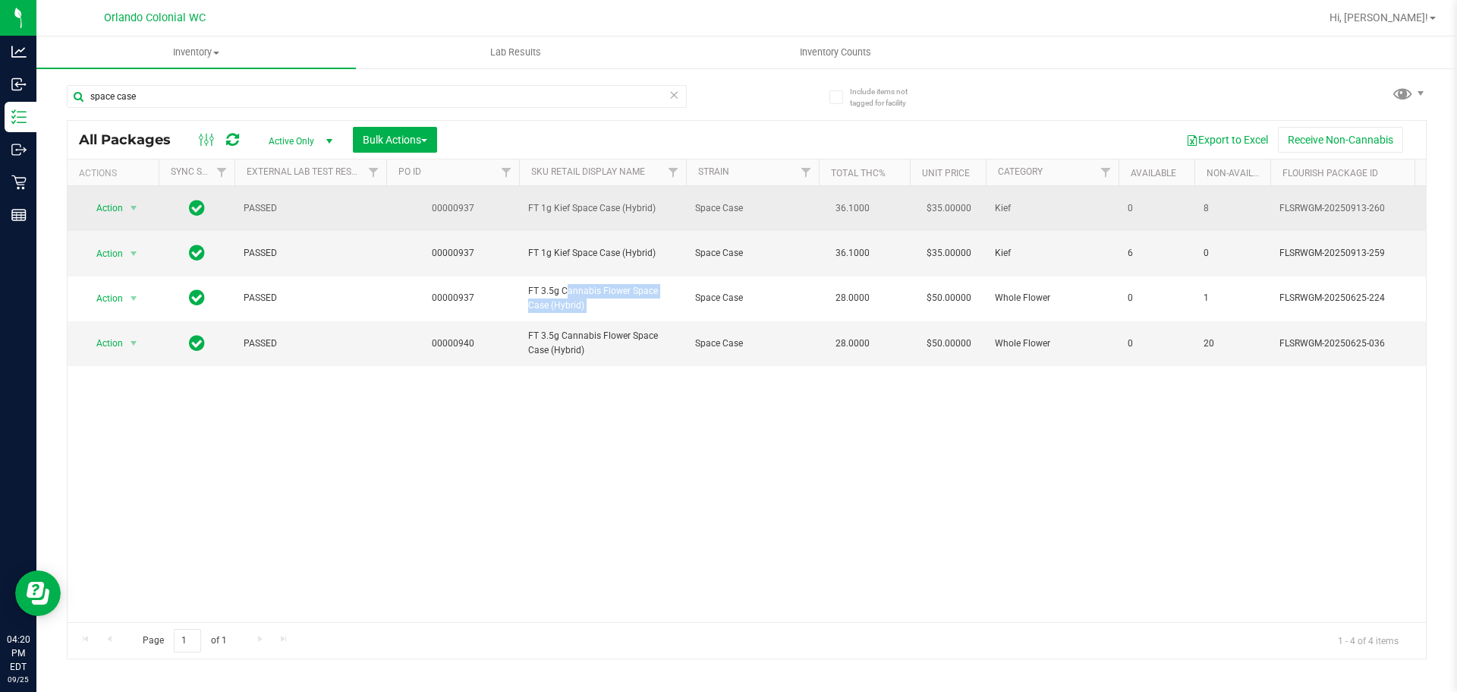
copy tr "FT 3.5g Cannabis Flower Space Case (Hybrid)"
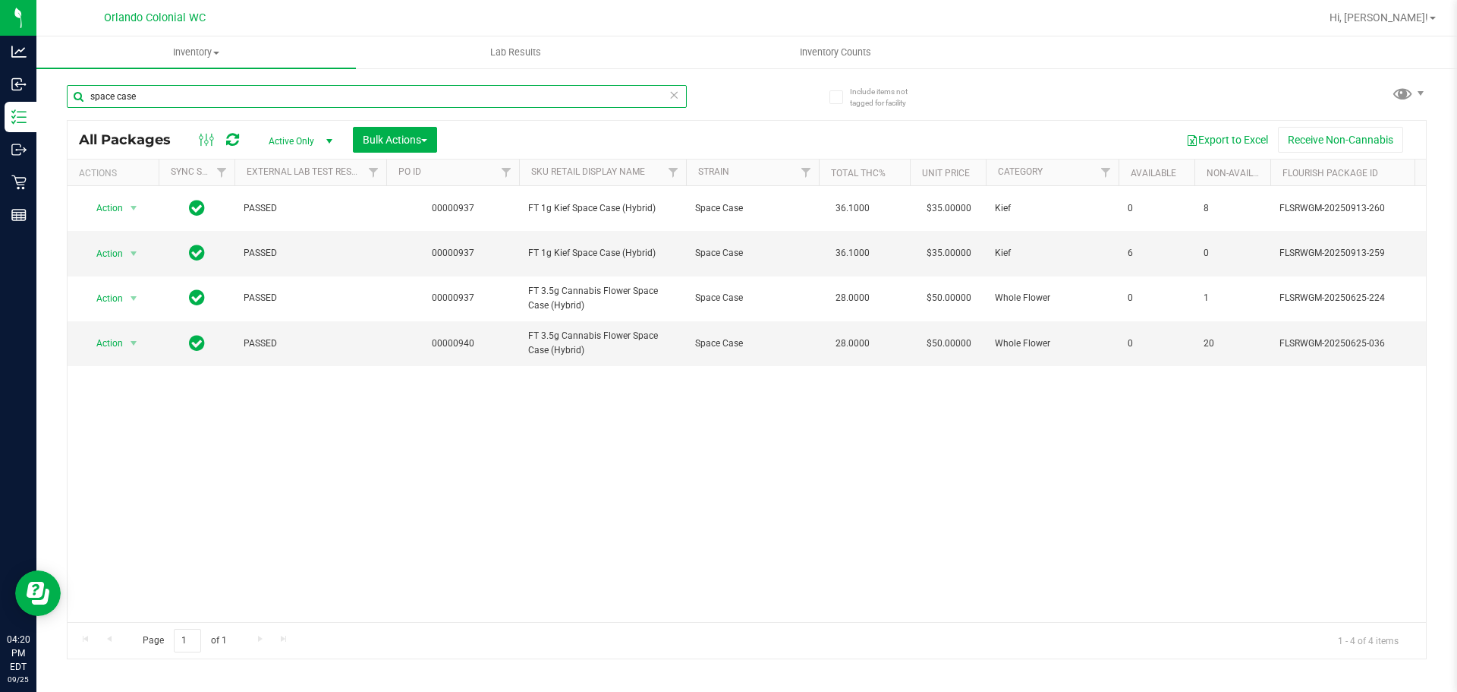
click at [572, 102] on input "space case" at bounding box center [377, 96] width 620 height 23
paste input "FT 3.5g Cannabis Flower Space Case (Hybrid)"
type input "FT 3.5g Cannabis Flower Space Case (Hybrid)"
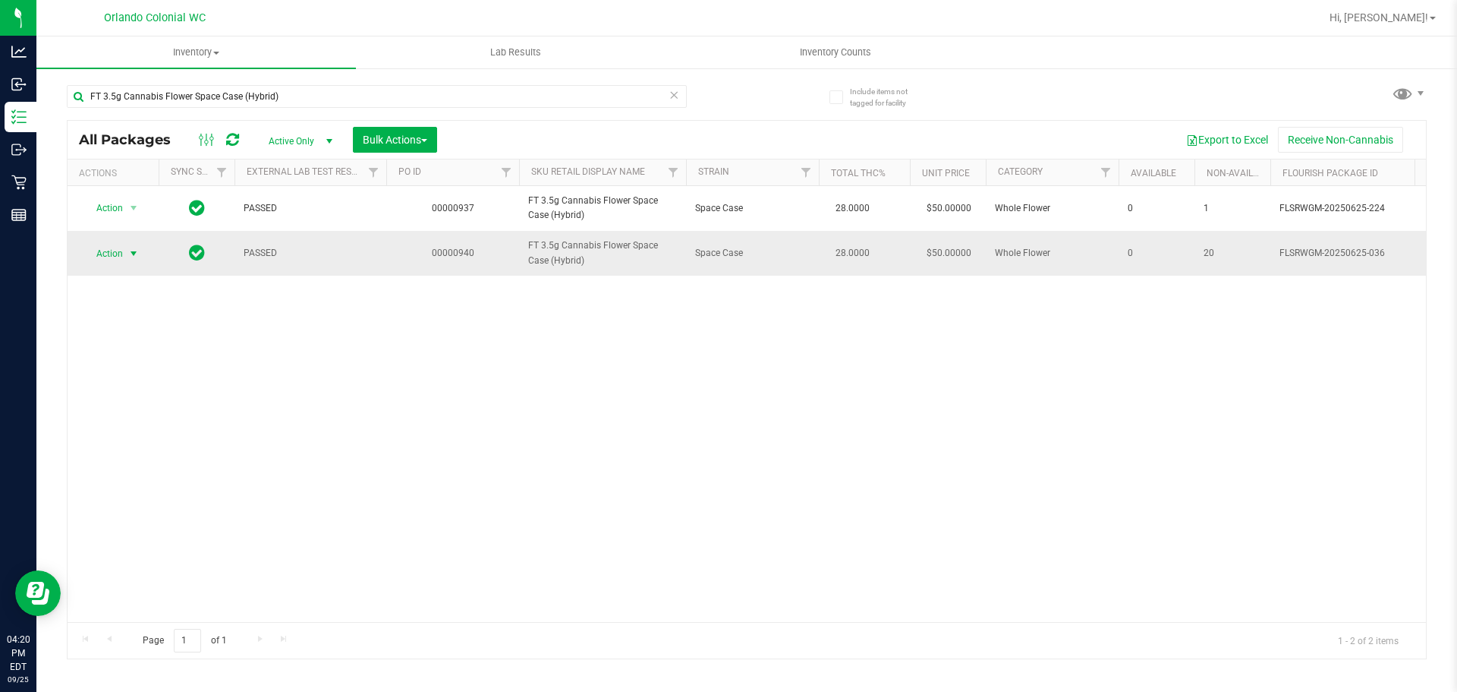
click at [109, 258] on span "Action" at bounding box center [103, 253] width 41 height 21
click at [149, 422] on li "Unlock package" at bounding box center [132, 433] width 97 height 23
